Goal: Task Accomplishment & Management: Manage account settings

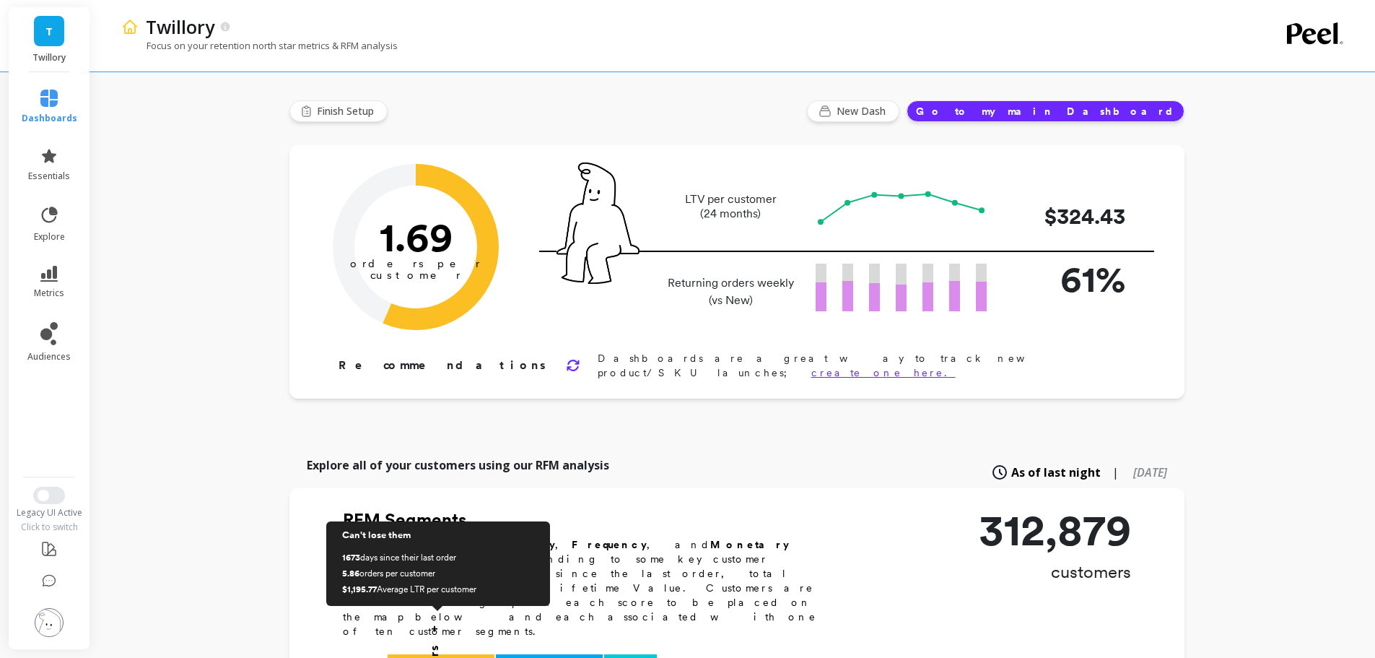
click at [53, 31] on link "T" at bounding box center [49, 31] width 30 height 30
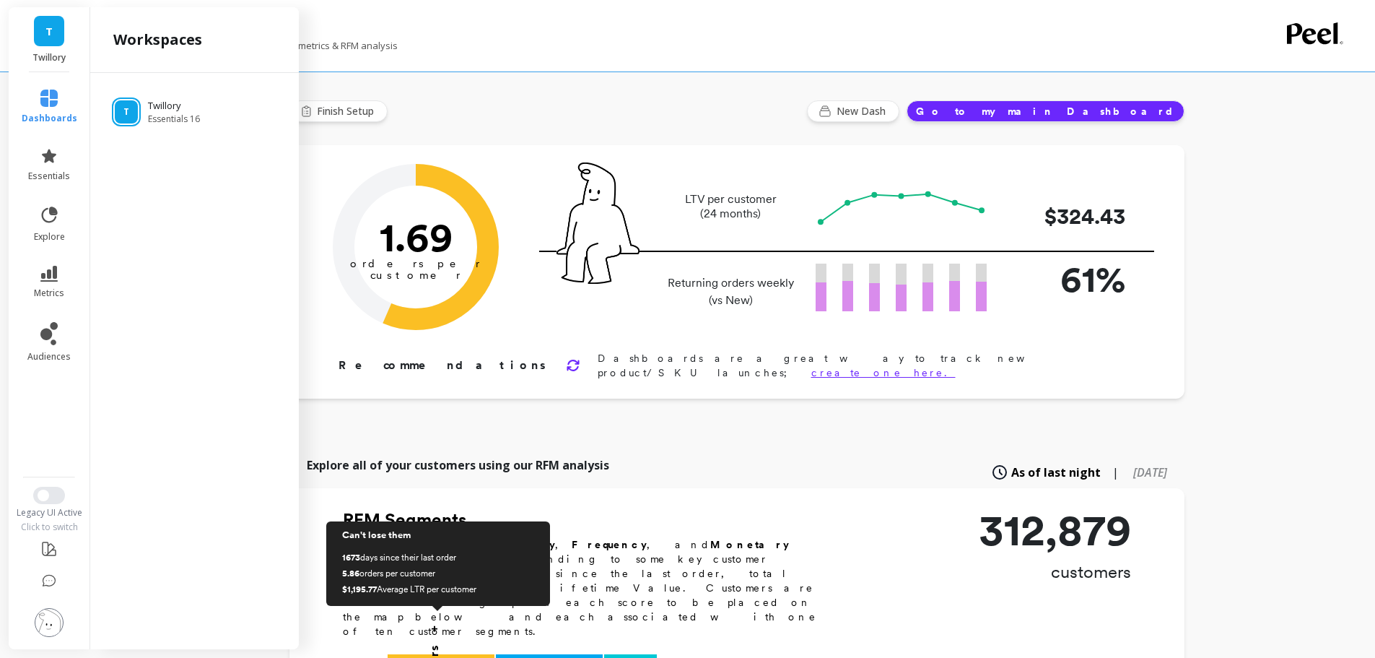
click at [60, 617] on img at bounding box center [49, 622] width 29 height 29
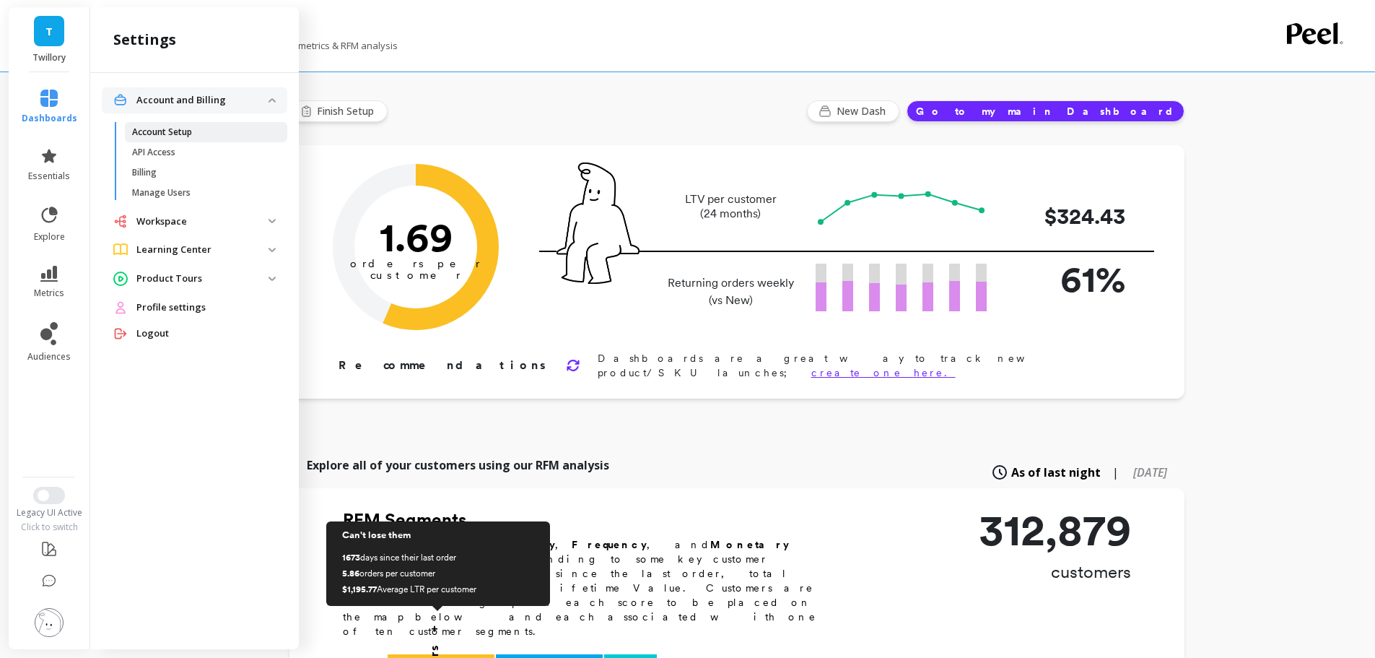
click at [167, 137] on p "Account Setup" at bounding box center [162, 132] width 60 height 12
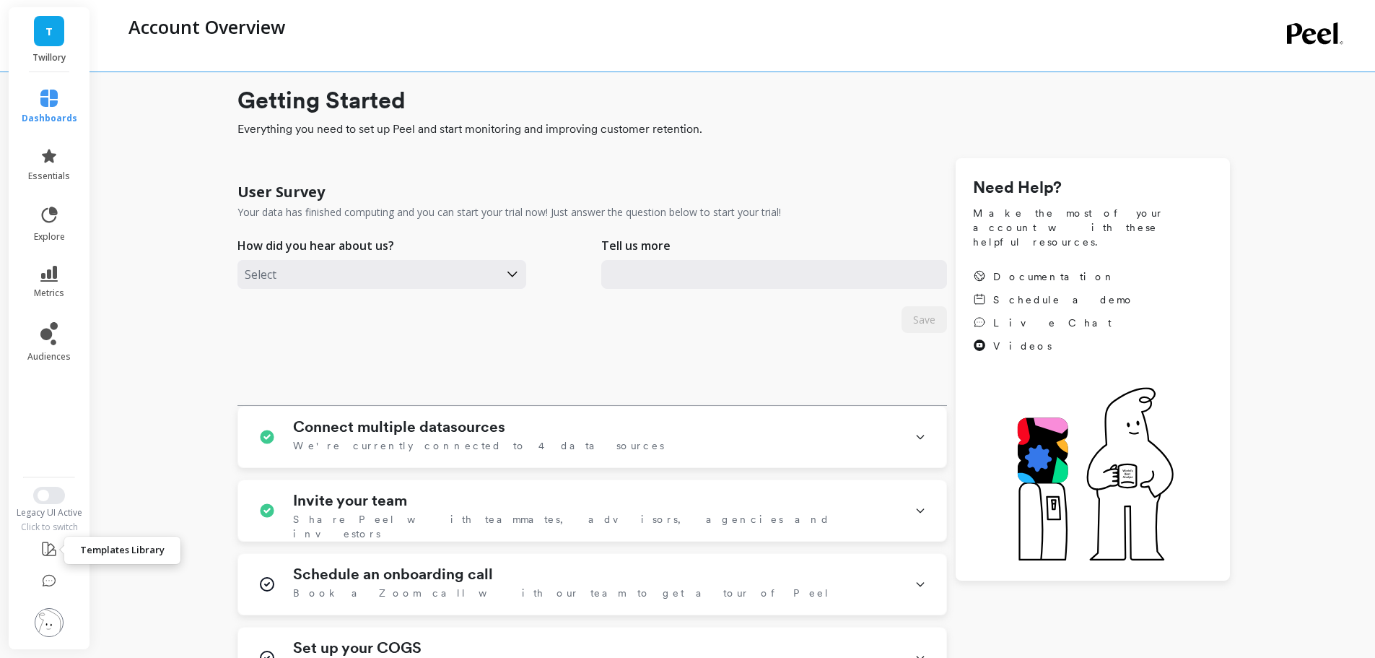
click at [51, 552] on icon at bounding box center [48, 548] width 17 height 17
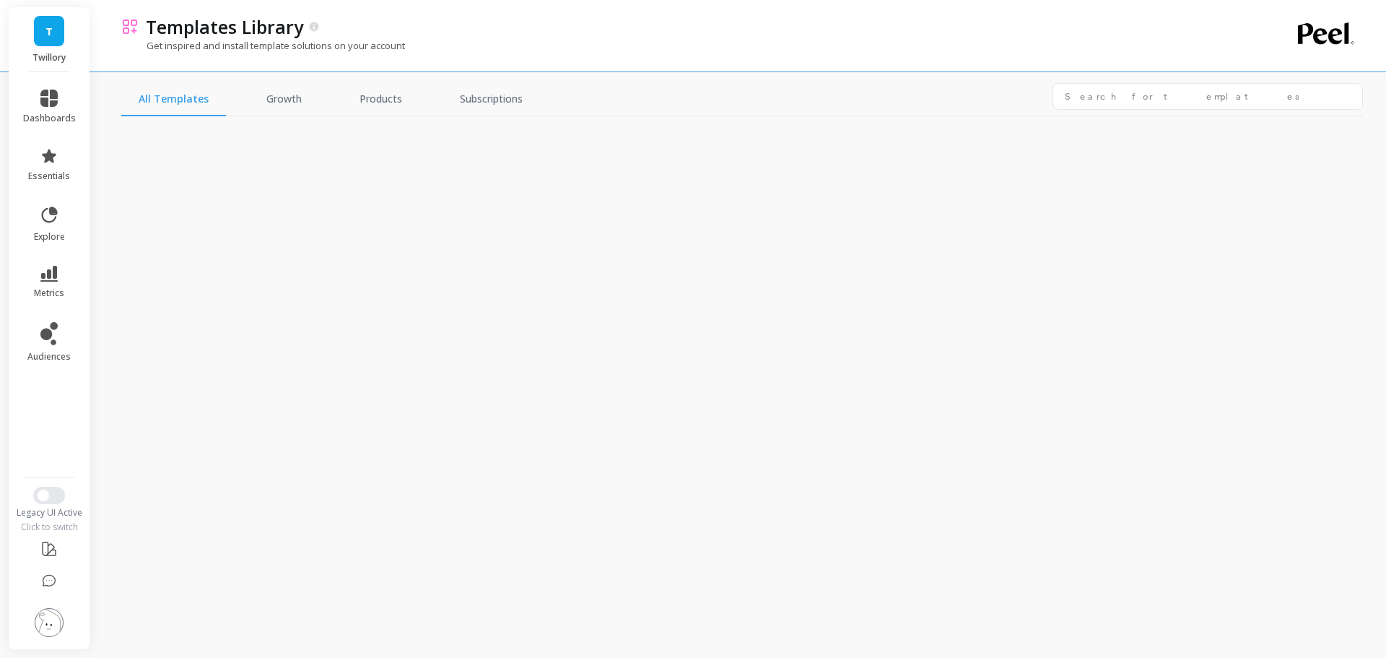
click at [45, 612] on img at bounding box center [49, 622] width 29 height 29
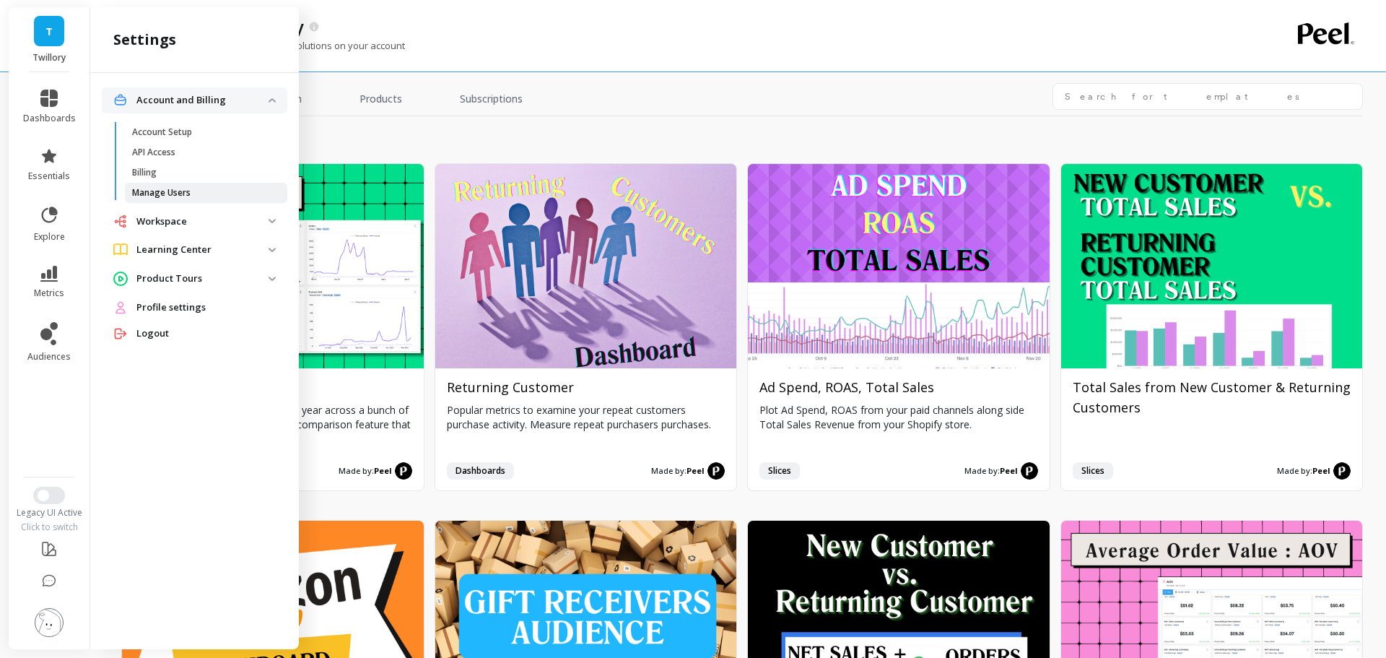
click at [152, 189] on p "Manage Users" at bounding box center [161, 193] width 58 height 12
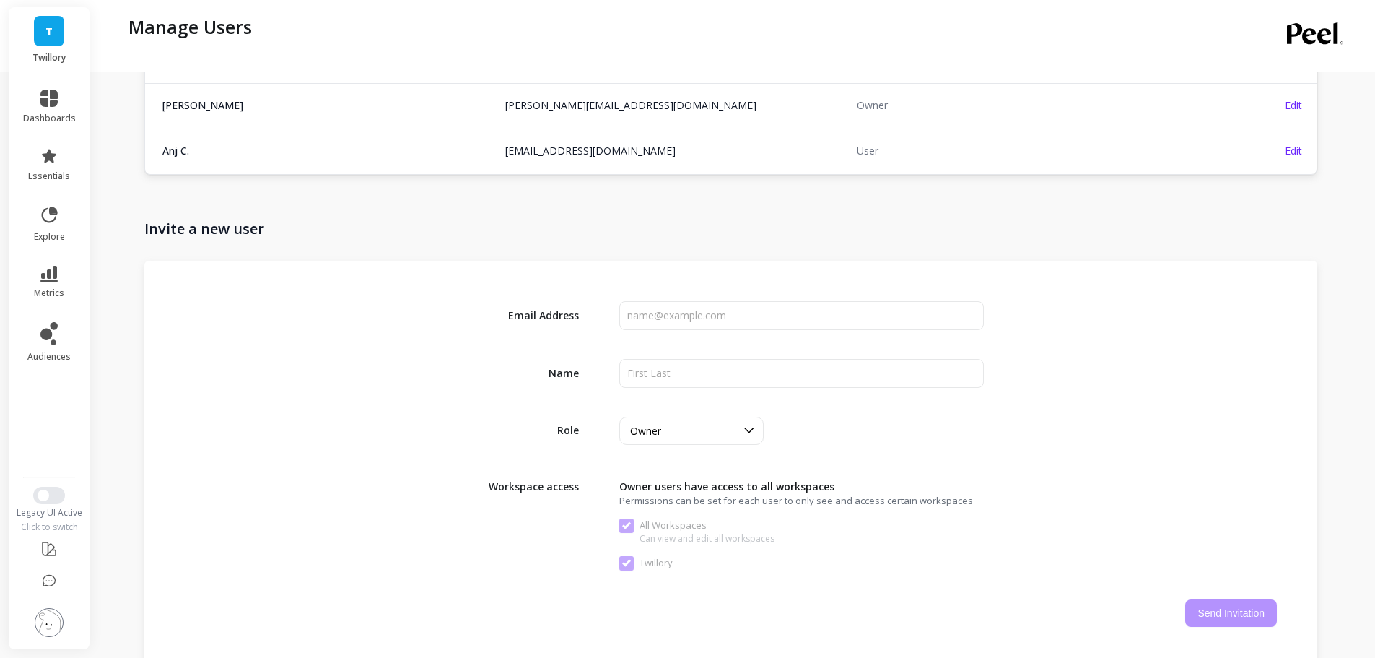
scroll to position [119, 0]
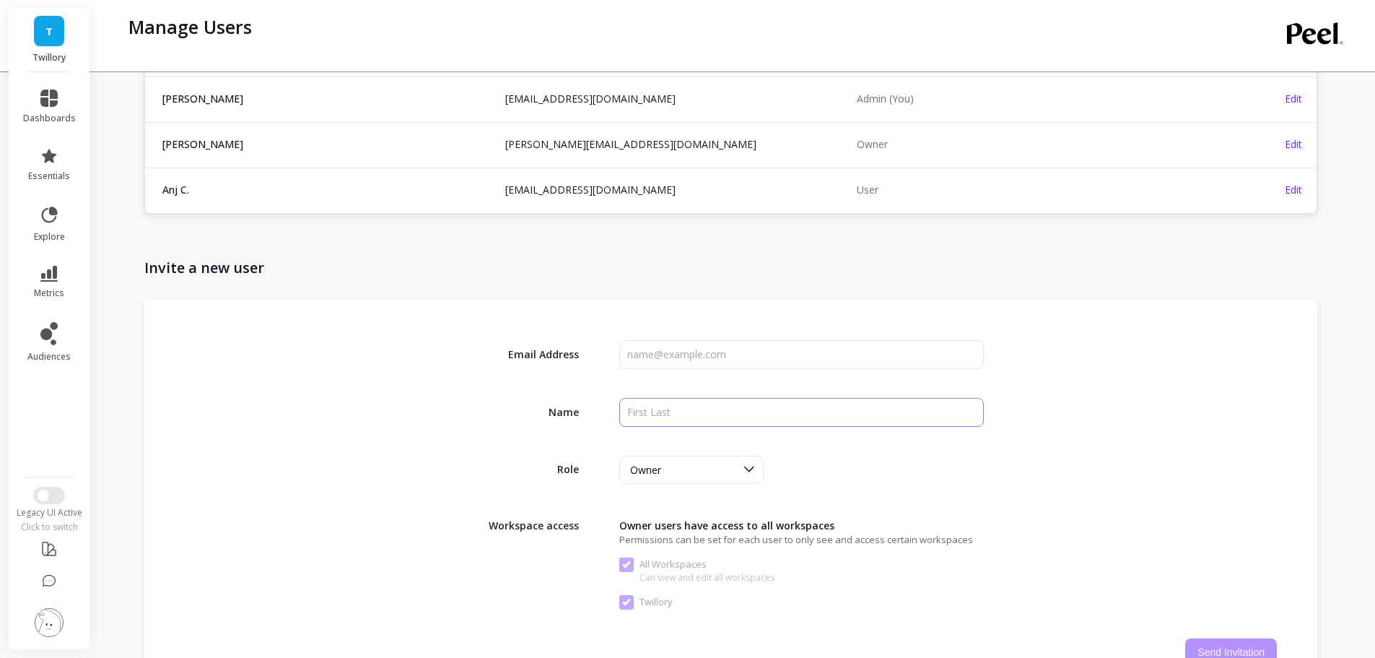
click at [681, 405] on input "input" at bounding box center [801, 412] width 364 height 29
type input "[PERSON_NAME]"
click at [645, 482] on div "Owner" at bounding box center [691, 469] width 144 height 28
click at [646, 528] on div "Admin" at bounding box center [692, 532] width 126 height 14
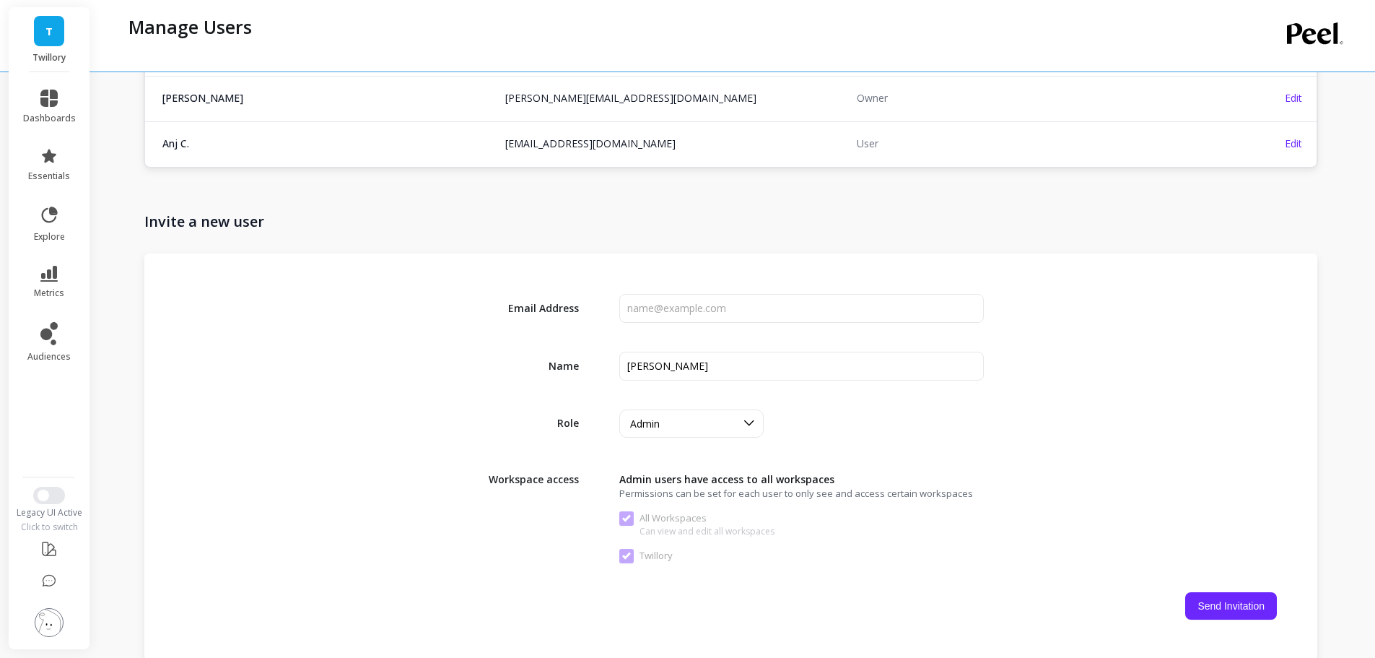
scroll to position [263, 0]
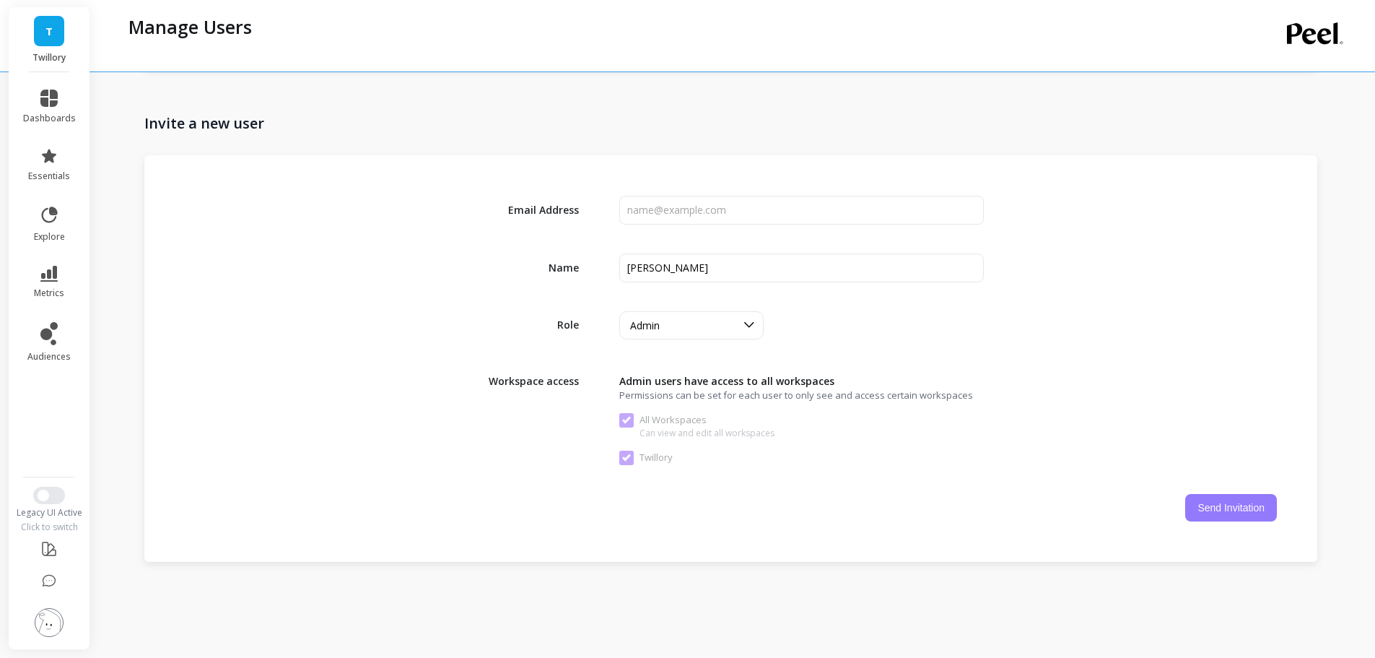
click at [1244, 519] on button "Send Invitation" at bounding box center [1231, 507] width 92 height 27
checkbox Workspaces "false"
checkbox input "false"
checkbox Workspaces "true"
checkbox input "true"
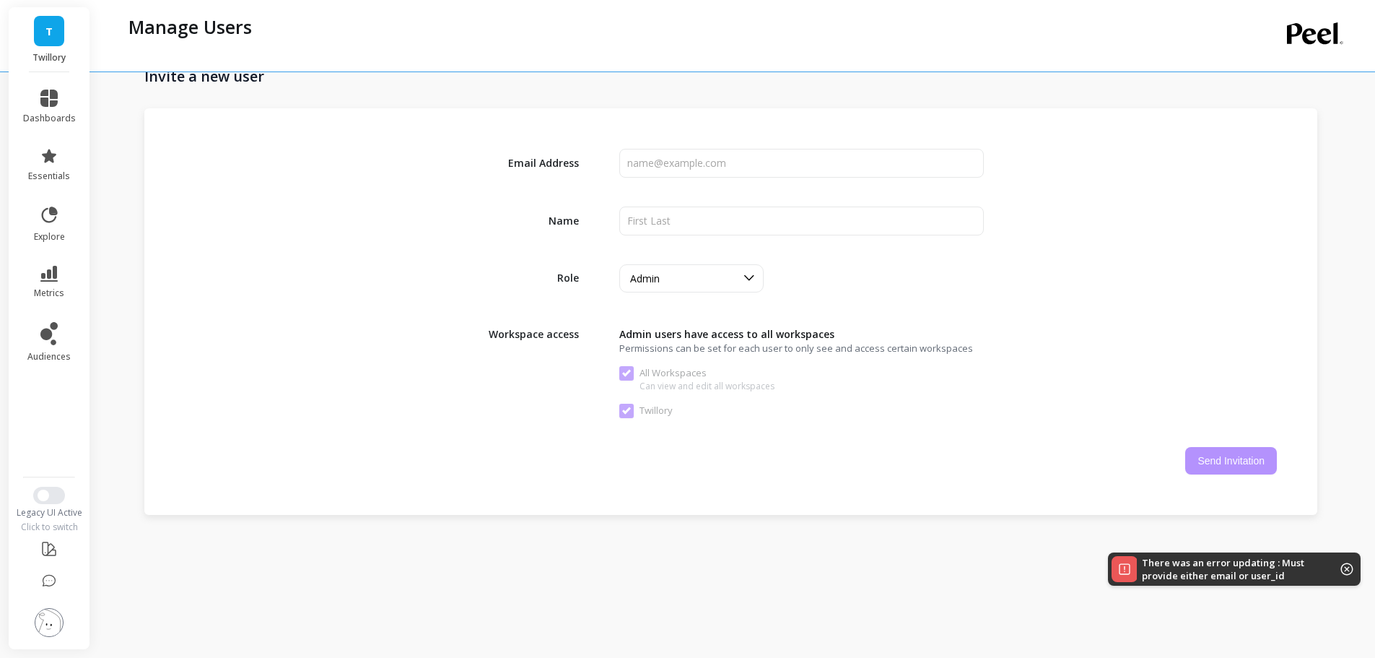
scroll to position [336, 0]
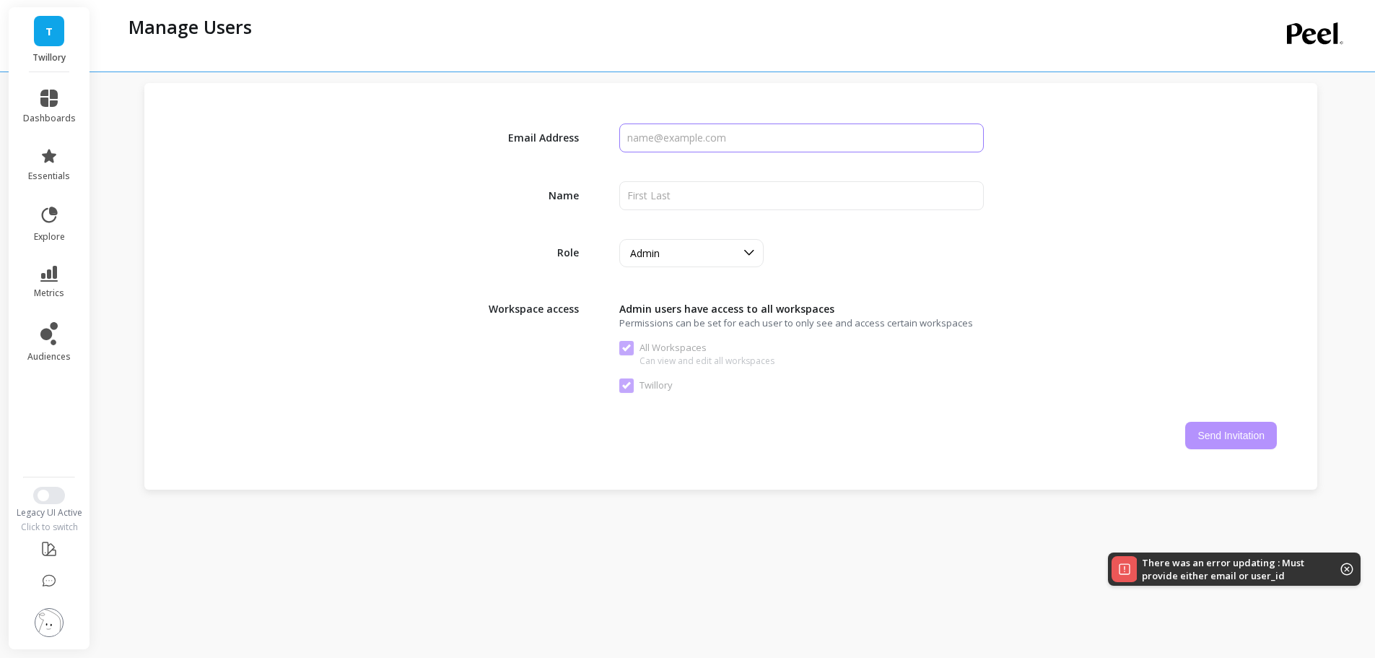
click at [645, 146] on input "input" at bounding box center [801, 137] width 364 height 29
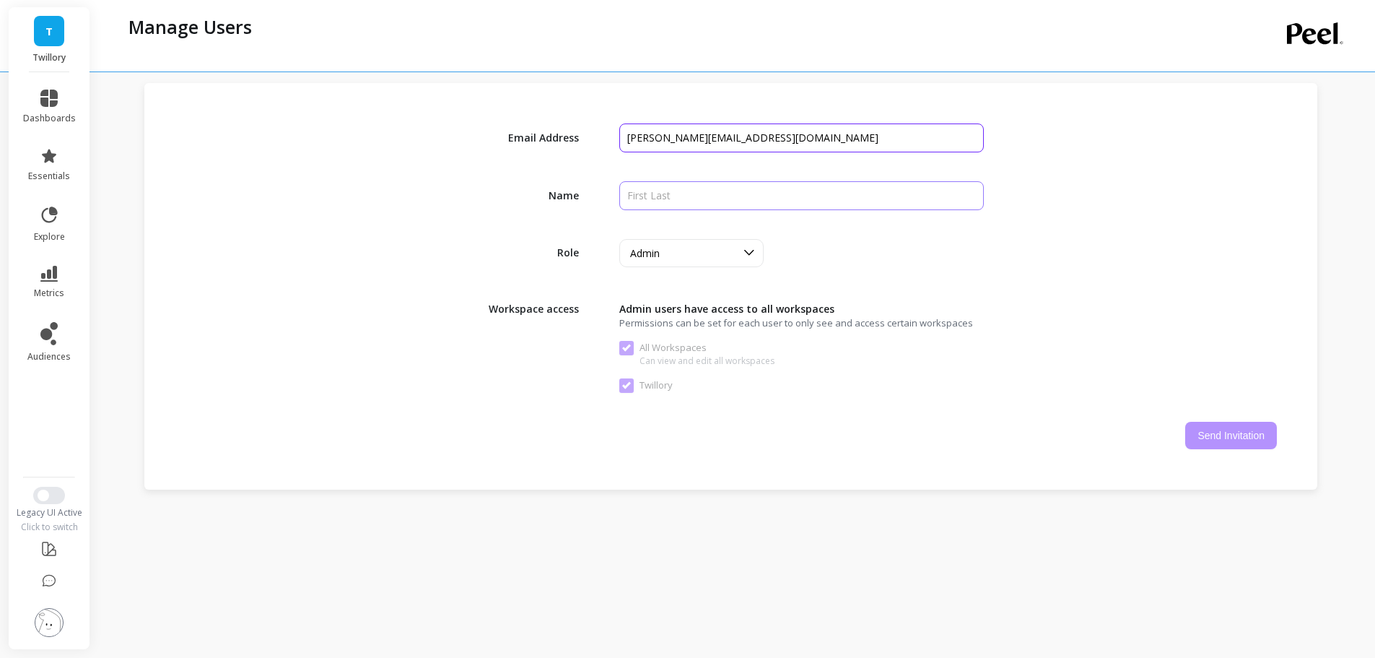
type input "[PERSON_NAME][EMAIL_ADDRESS][DOMAIN_NAME]"
click at [654, 194] on input "input" at bounding box center [801, 195] width 364 height 29
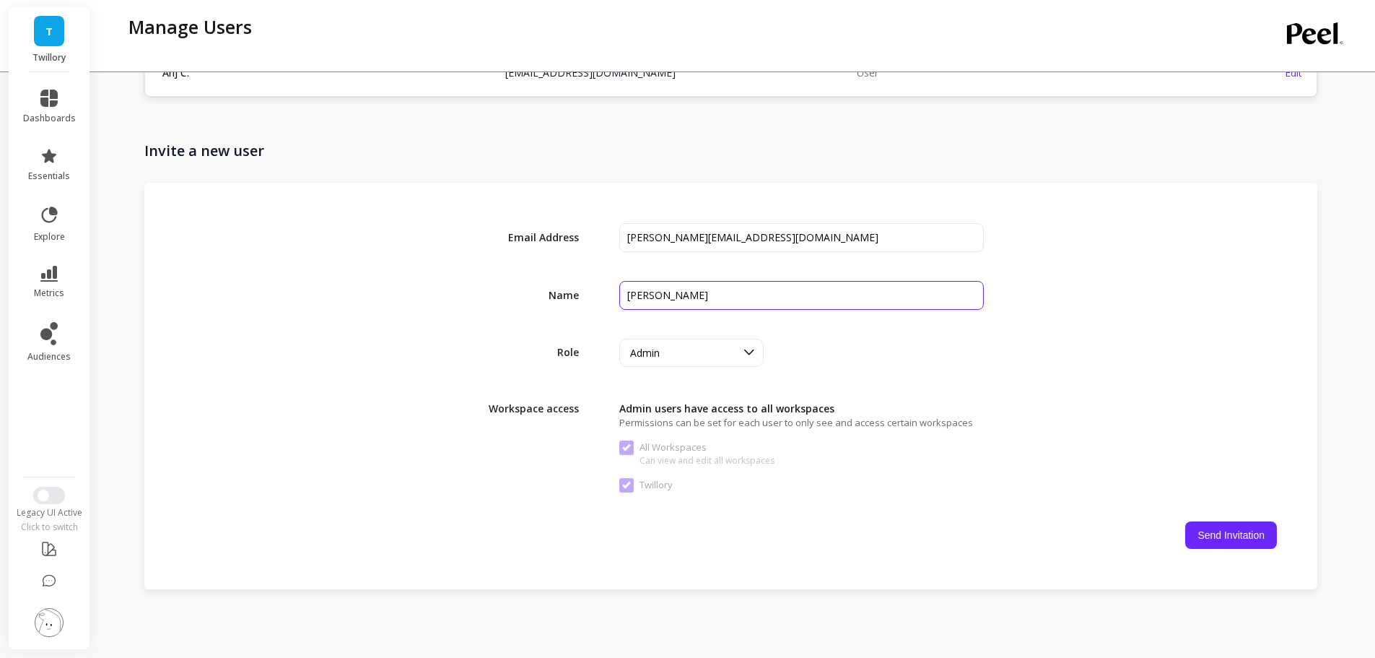
scroll to position [191, 0]
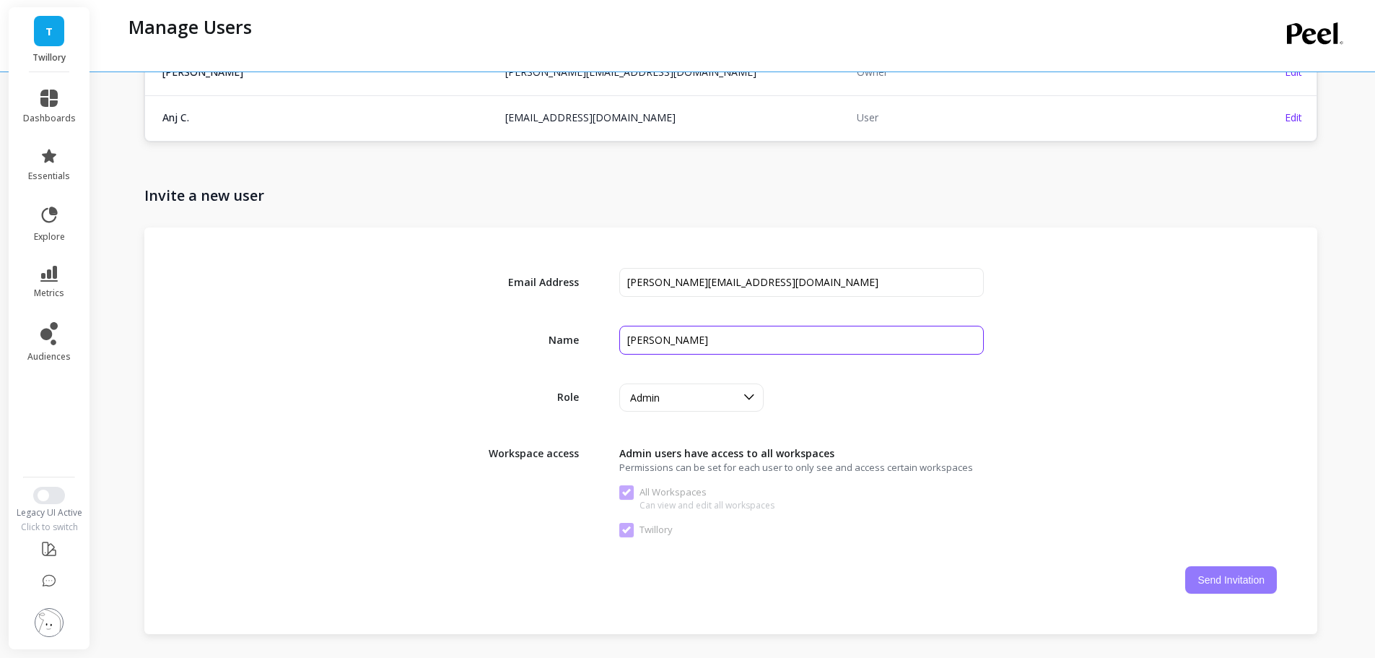
type input "[PERSON_NAME]"
click at [1249, 582] on button "Send Invitation" at bounding box center [1231, 579] width 92 height 27
checkbox Workspaces "false"
checkbox input "false"
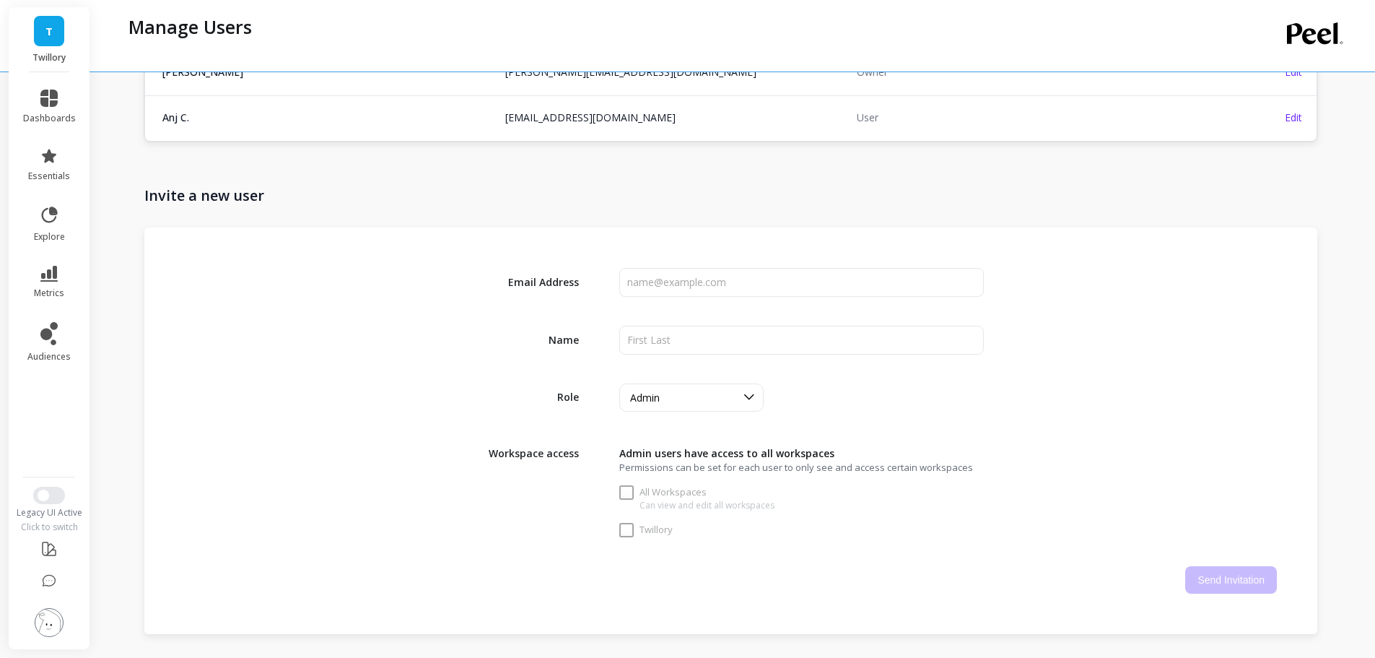
checkbox Workspaces "true"
checkbox input "true"
